Goal: Task Accomplishment & Management: Manage account settings

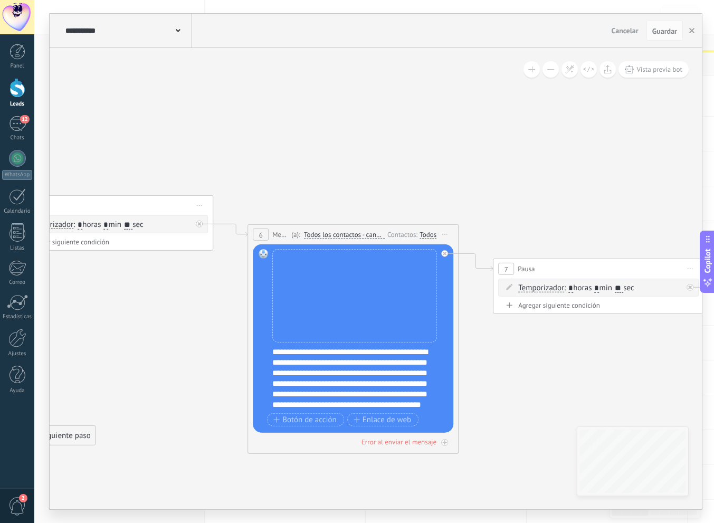
scroll to position [16, 0]
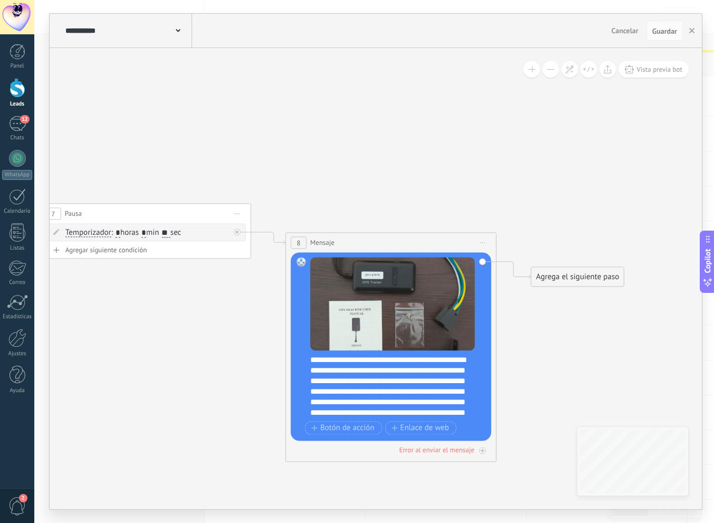
click at [454, 362] on div "**********" at bounding box center [397, 386] width 175 height 63
click at [448, 362] on div "**********" at bounding box center [397, 386] width 175 height 63
click at [697, 29] on button "button" at bounding box center [692, 31] width 16 height 20
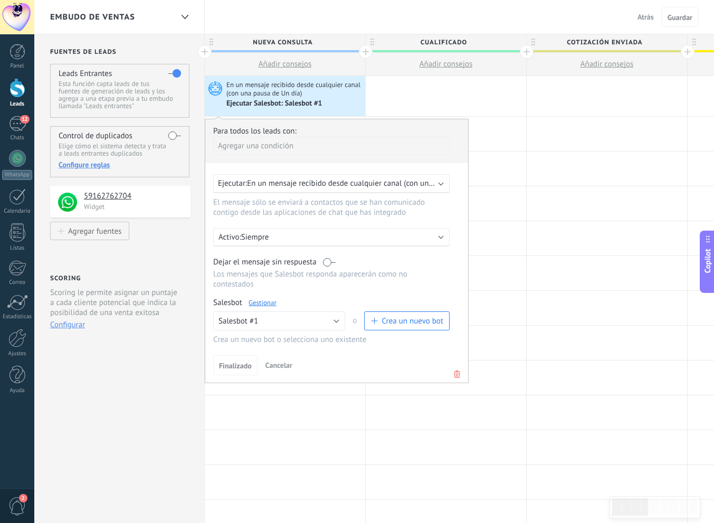
click at [261, 304] on link "Gestionar" at bounding box center [263, 302] width 28 height 9
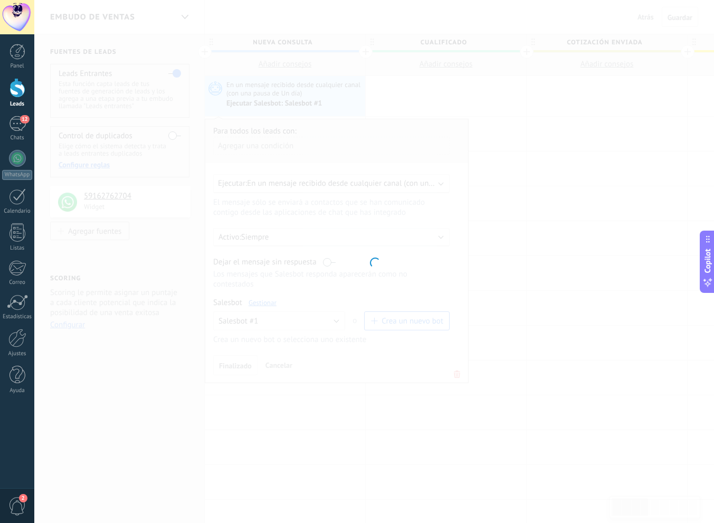
type input "**********"
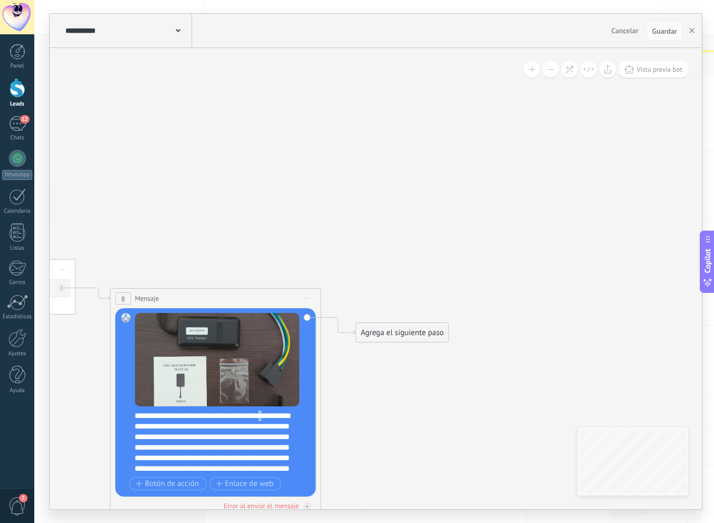
click at [272, 417] on div "**********" at bounding box center [222, 442] width 175 height 63
click at [677, 30] on button "Guardar" at bounding box center [665, 31] width 36 height 20
click at [695, 33] on button "button" at bounding box center [692, 31] width 16 height 20
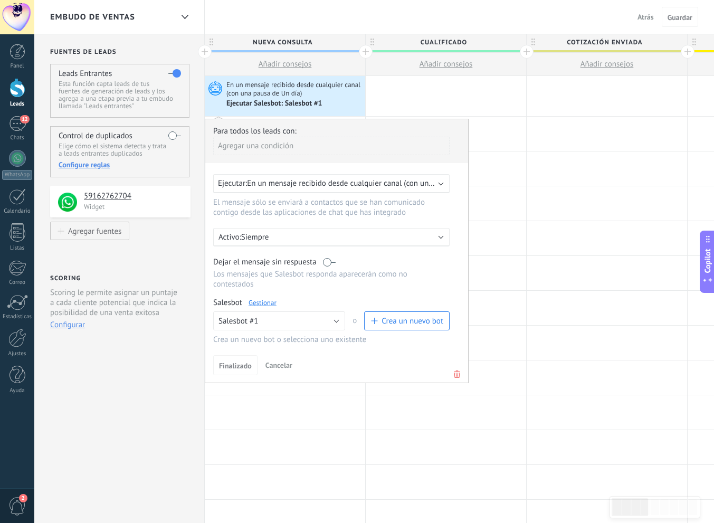
click at [289, 188] on span "En un mensaje recibido desde cualquier canal (con una pausa de un día)" at bounding box center [368, 183] width 243 height 10
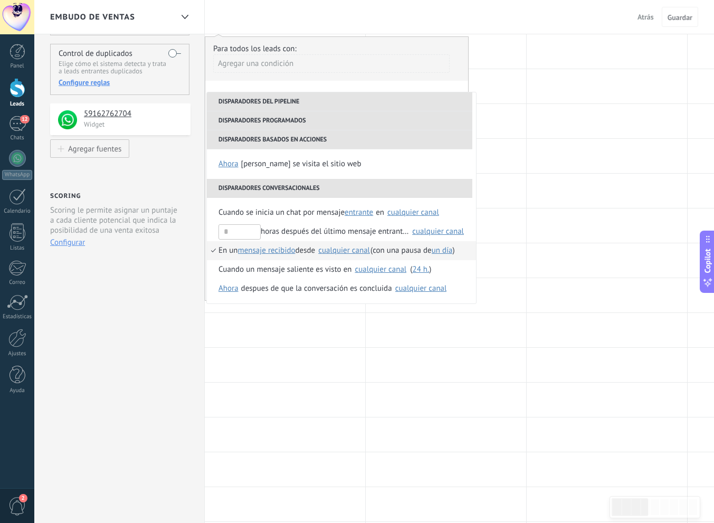
scroll to position [104, 0]
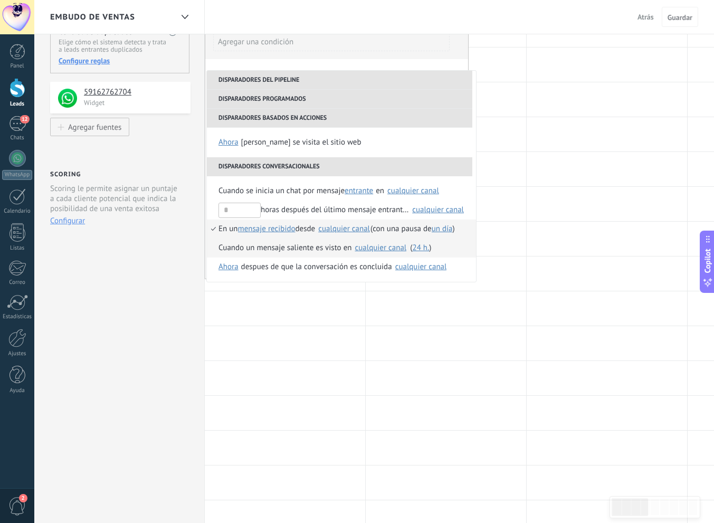
click at [226, 239] on div "Cuando un mensaje saliente es visto en" at bounding box center [285, 248] width 133 height 19
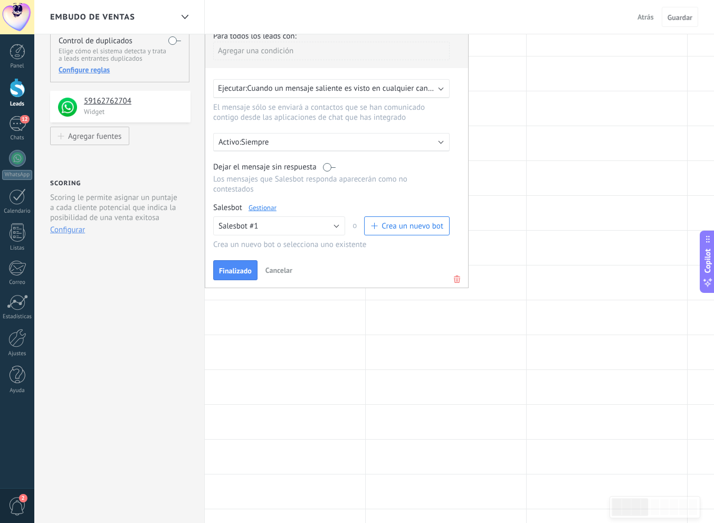
scroll to position [90, 0]
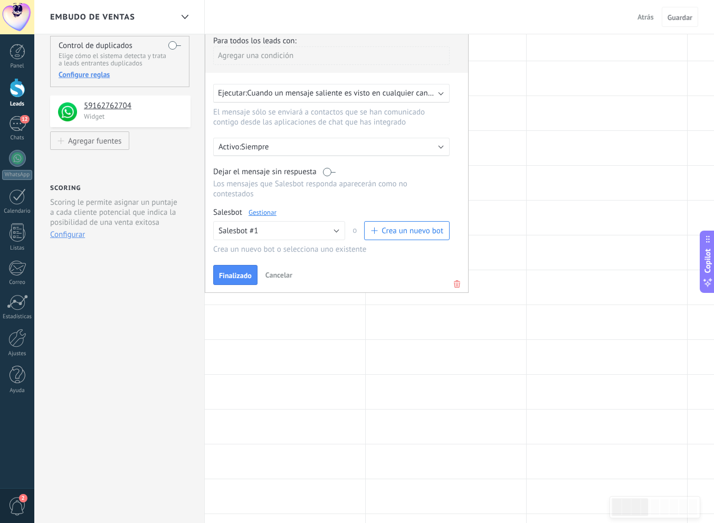
click at [310, 99] on div "Ejecutar: Cuando un mensaje saliente es visto en cualquier canal (undefined)" at bounding box center [331, 93] width 237 height 19
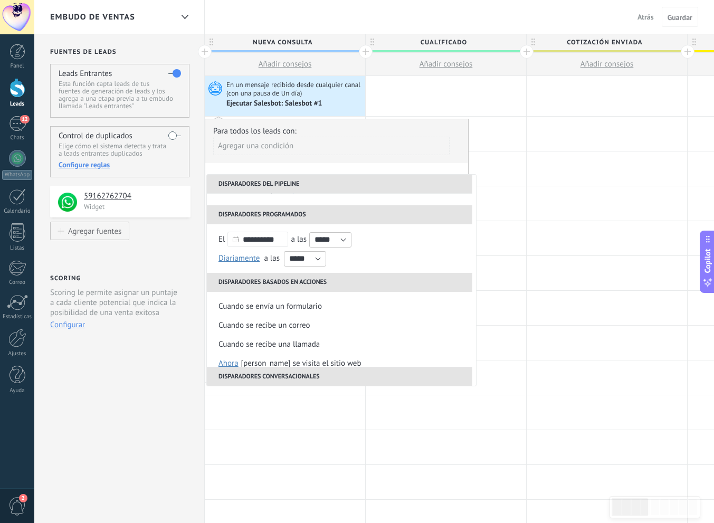
scroll to position [230, 0]
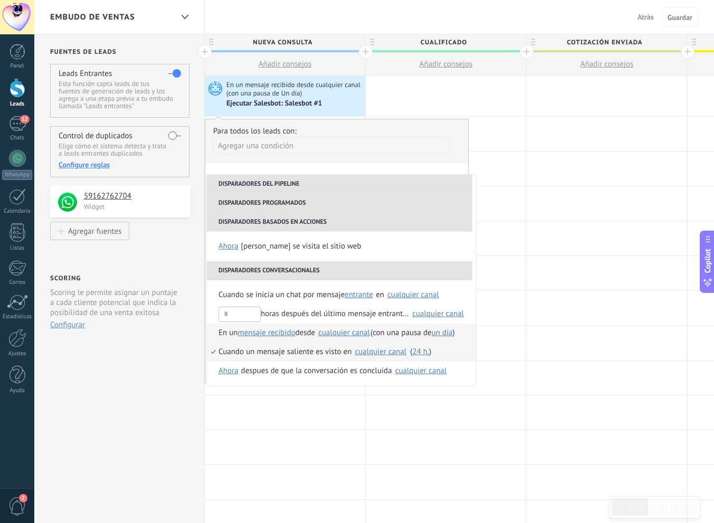
click at [216, 334] on li "En un mensaje recibido mensaje enviado mensaje recibido desde Seleccionar todo …" at bounding box center [341, 333] width 269 height 19
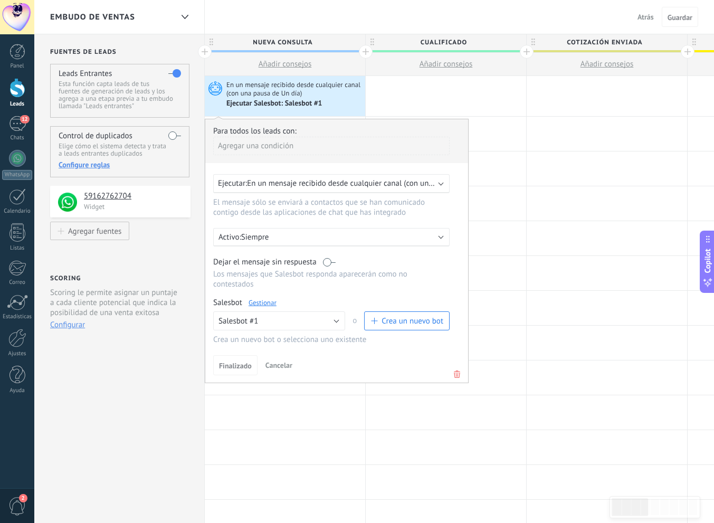
click at [385, 190] on div "Ejecutar: En un mensaje recibido desde cualquier canal (con una pausa de Un día)" at bounding box center [331, 183] width 237 height 19
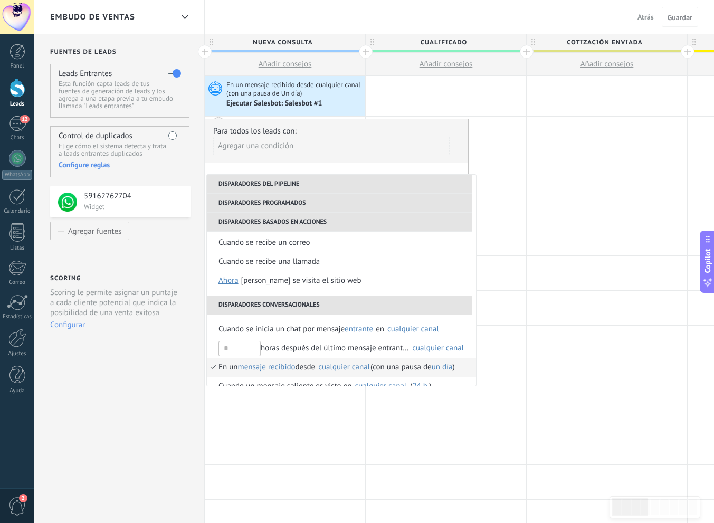
click at [350, 366] on div "cualquier canal" at bounding box center [344, 367] width 52 height 8
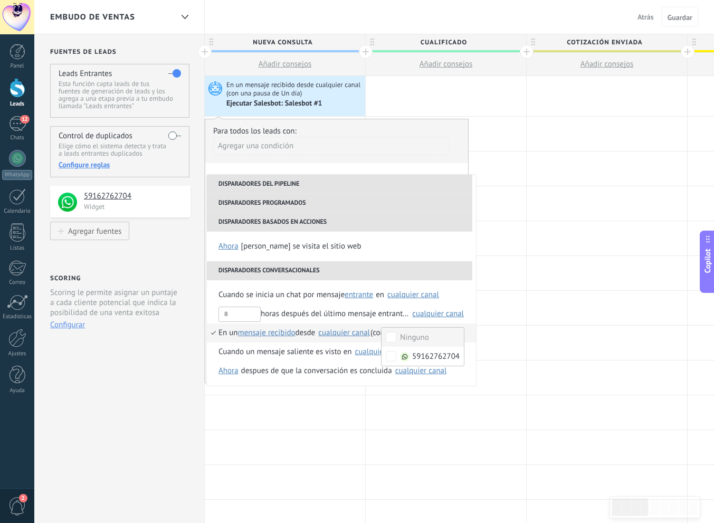
click at [383, 163] on div "Agregar una condición" at bounding box center [331, 150] width 237 height 26
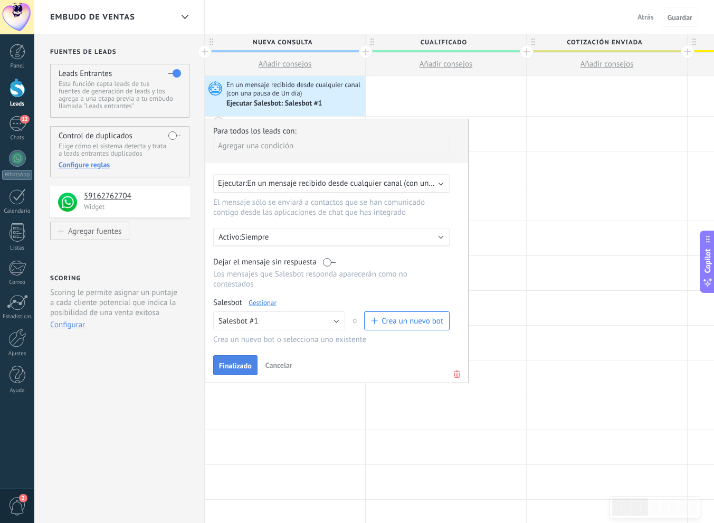
scroll to position [0, 0]
click at [242, 358] on button "Finalizado" at bounding box center [235, 365] width 44 height 20
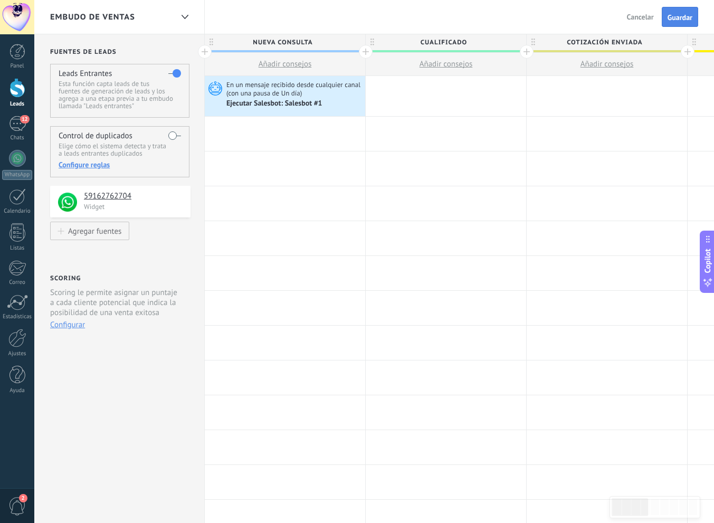
click at [685, 20] on span "Guardar" at bounding box center [680, 17] width 25 height 7
